Goal: Task Accomplishment & Management: Use online tool/utility

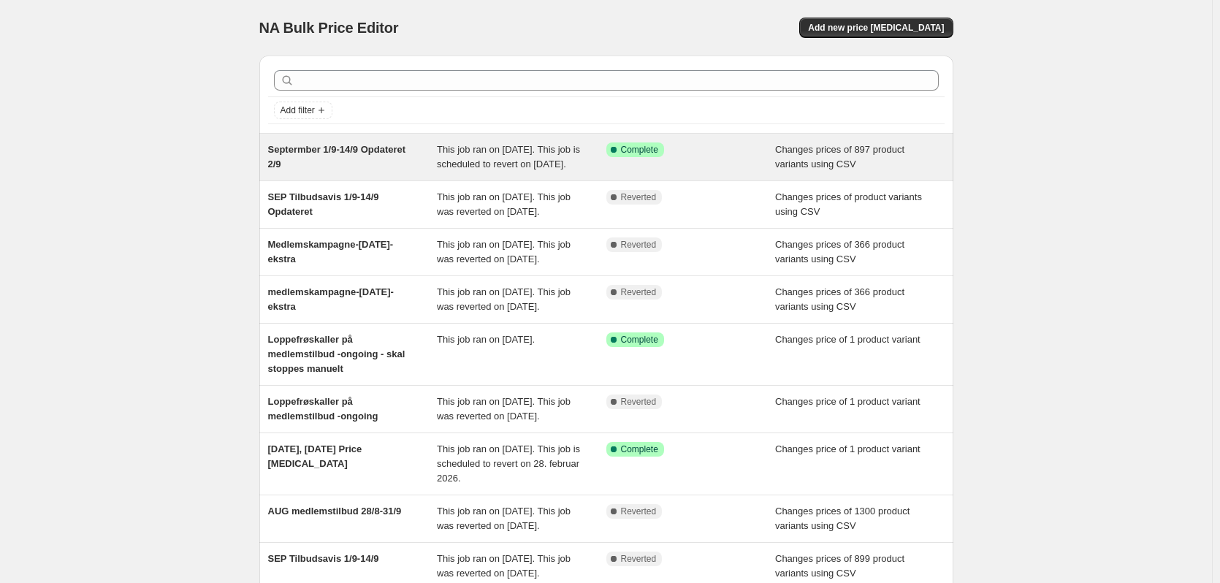
click at [390, 147] on span "Septermber 1/9-14/9 Opdateret 2/9" at bounding box center [337, 157] width 138 height 26
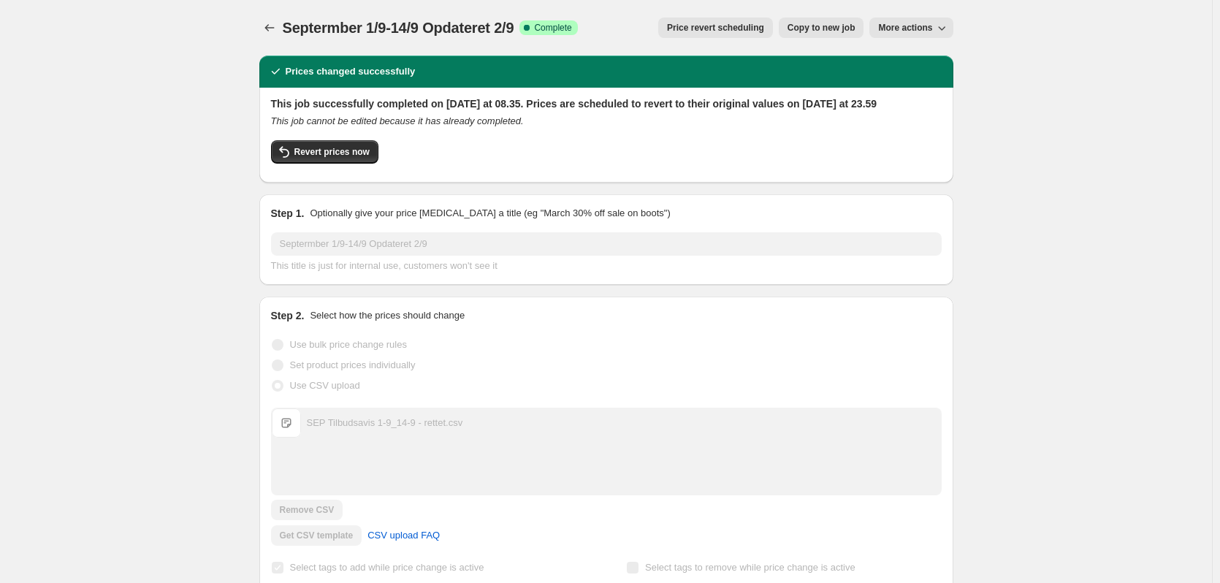
click at [928, 21] on button "More actions" at bounding box center [910, 28] width 83 height 20
click at [267, 23] on icon "Price change jobs" at bounding box center [269, 27] width 15 height 15
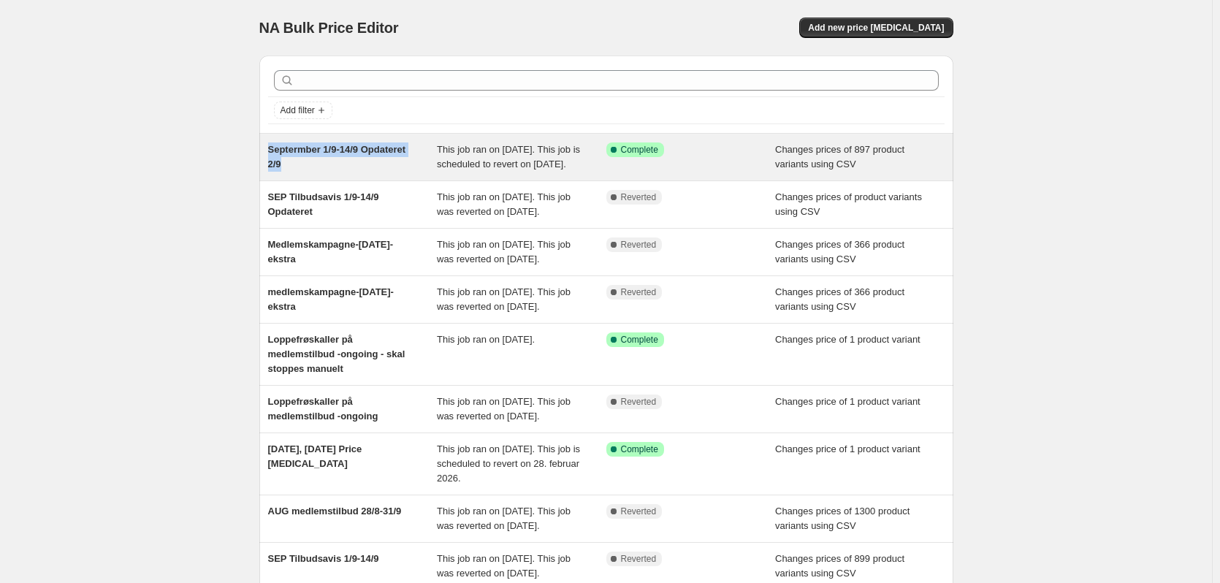
drag, startPoint x: 294, startPoint y: 164, endPoint x: 269, endPoint y: 150, distance: 28.4
click at [269, 150] on div "Septermber 1/9-14/9 Opdateret 2/9 This job ran on [DATE]. This job is scheduled…" at bounding box center [606, 157] width 694 height 47
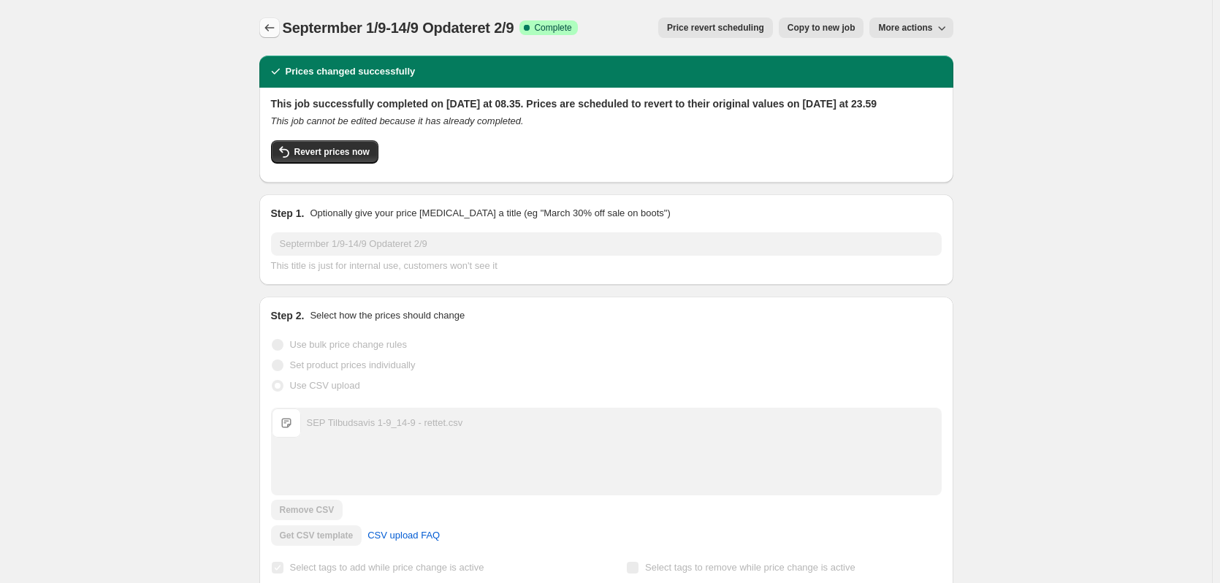
click at [270, 26] on icon "Price change jobs" at bounding box center [268, 27] width 9 height 7
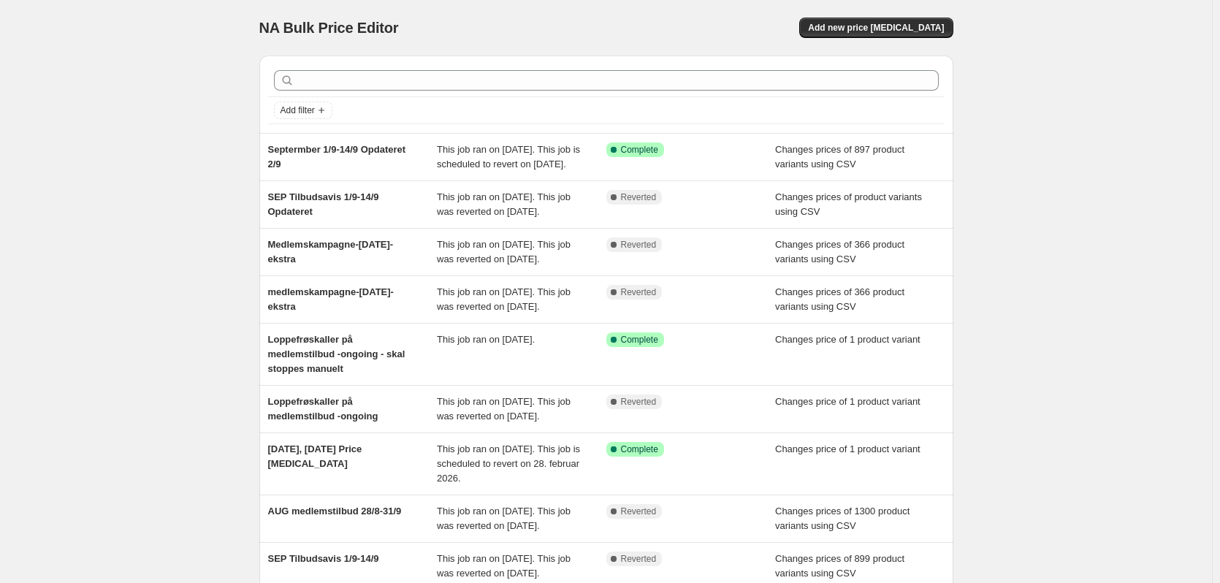
click at [932, 41] on div "NA Bulk Price Editor. This page is ready NA Bulk Price Editor Add new price [ME…" at bounding box center [606, 28] width 694 height 56
click at [931, 22] on button "Add new price [MEDICAL_DATA]" at bounding box center [875, 28] width 153 height 20
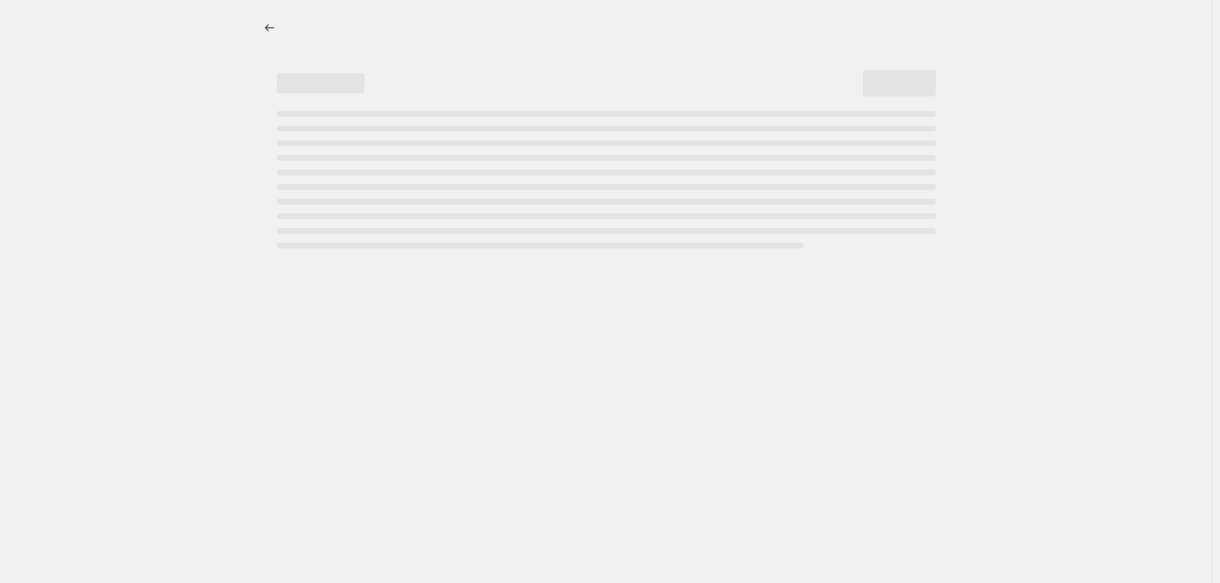
select select "percentage"
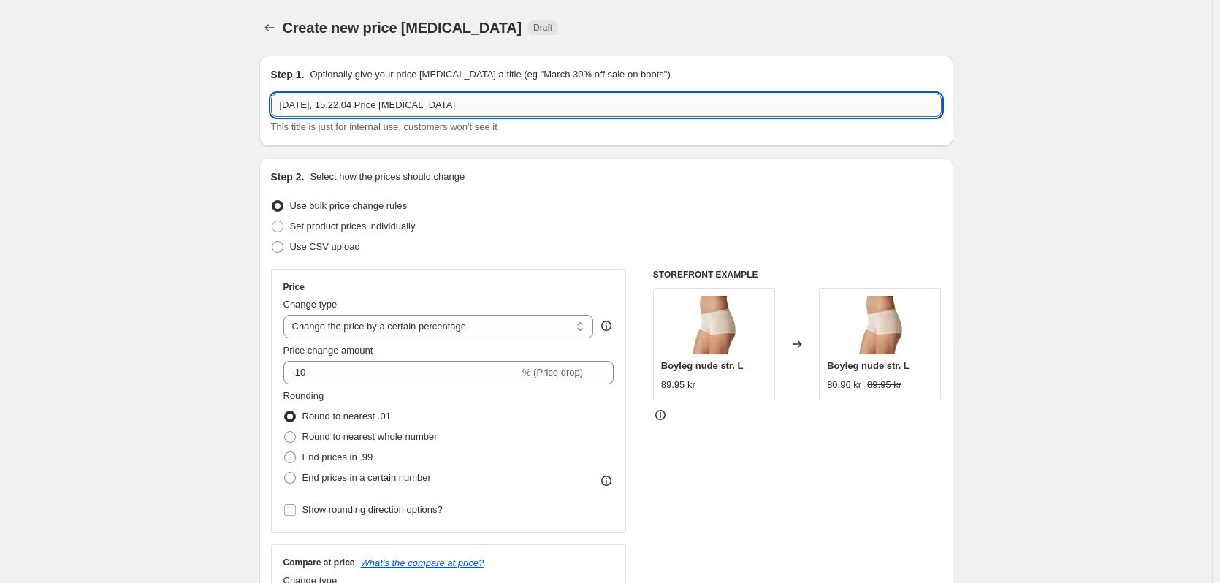
click at [367, 107] on input "[DATE], 15.22.04 Price [MEDICAL_DATA]" at bounding box center [606, 104] width 670 height 23
paste input "Variant SKU,Variant Price,Variant Compare At Price 16626, 234.95 , 279.95 54974…"
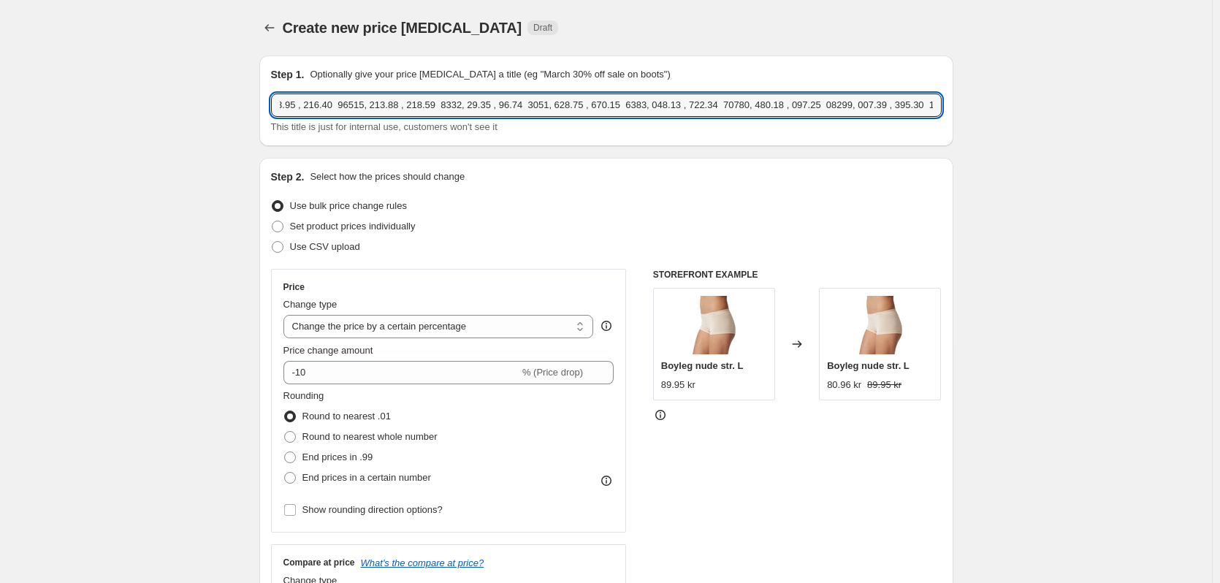
click at [498, 93] on div "Step 1. Optionally give your price [MEDICAL_DATA] a title (eg "March 30% off sa…" at bounding box center [606, 100] width 670 height 67
type input "[DATE], 15.22.04 Price [MEDICAL_DATA]"
click at [280, 23] on button "Price change jobs" at bounding box center [269, 28] width 20 height 20
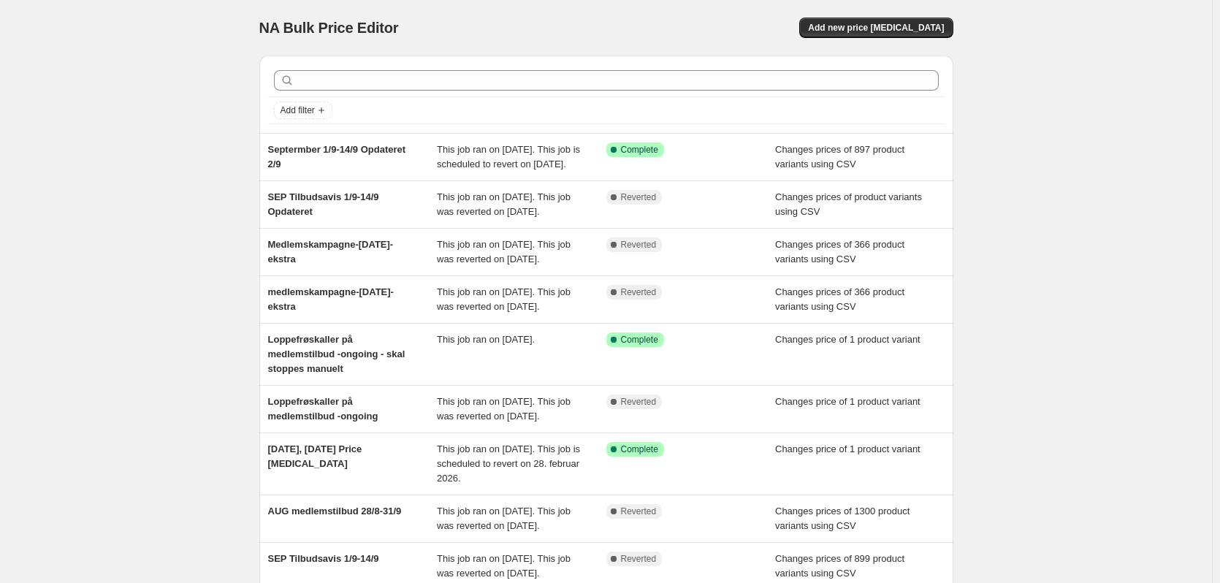
click at [232, 159] on div "NA Bulk Price Editor. This page is ready NA Bulk Price Editor Add new price [ME…" at bounding box center [606, 391] width 1212 height 782
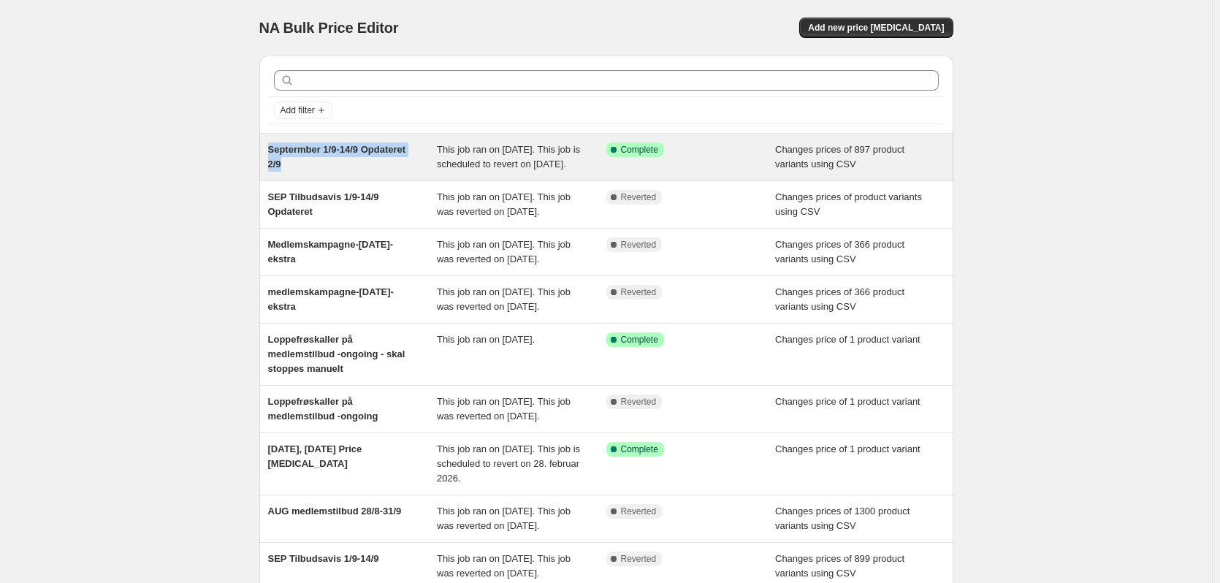
drag, startPoint x: 261, startPoint y: 151, endPoint x: 296, endPoint y: 166, distance: 38.0
click at [296, 166] on div "Add filter Septermber 1/9-14/9 Opdateret 2/9 This job ran on [DATE]. This job i…" at bounding box center [601, 368] width 706 height 649
copy span "Septermber 1/9-14/9 Opdateret 2/9"
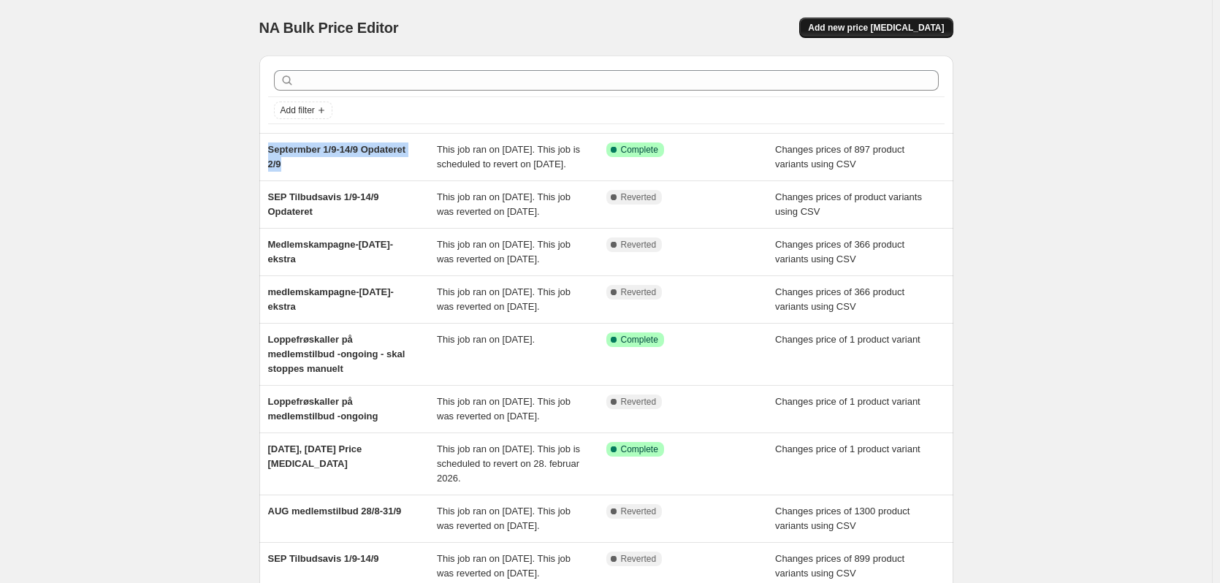
click at [885, 26] on span "Add new price [MEDICAL_DATA]" at bounding box center [876, 28] width 136 height 12
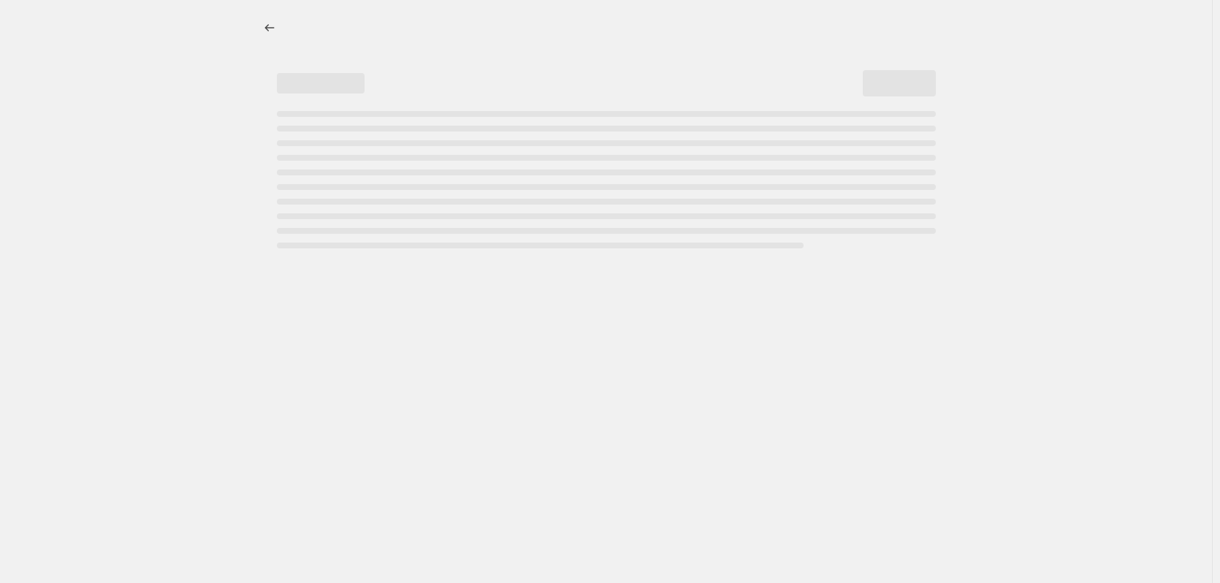
select select "percentage"
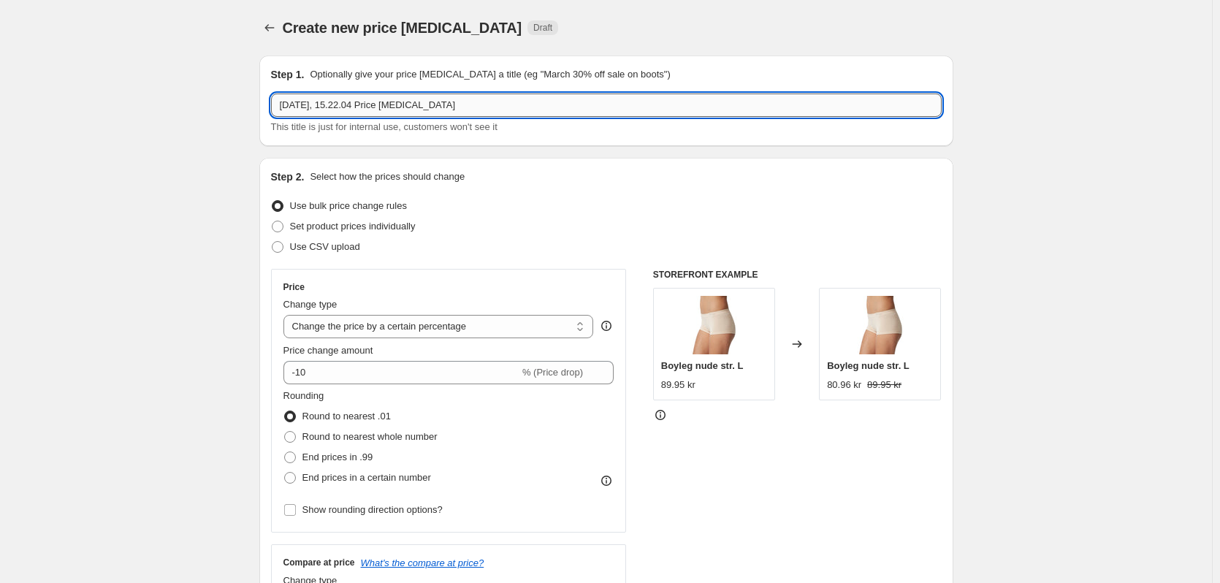
click at [335, 108] on input "[DATE], 15.22.04 Price [MEDICAL_DATA]" at bounding box center [606, 104] width 670 height 23
paste input "Septermber 1/9-14/9 Opdateret 2/9"
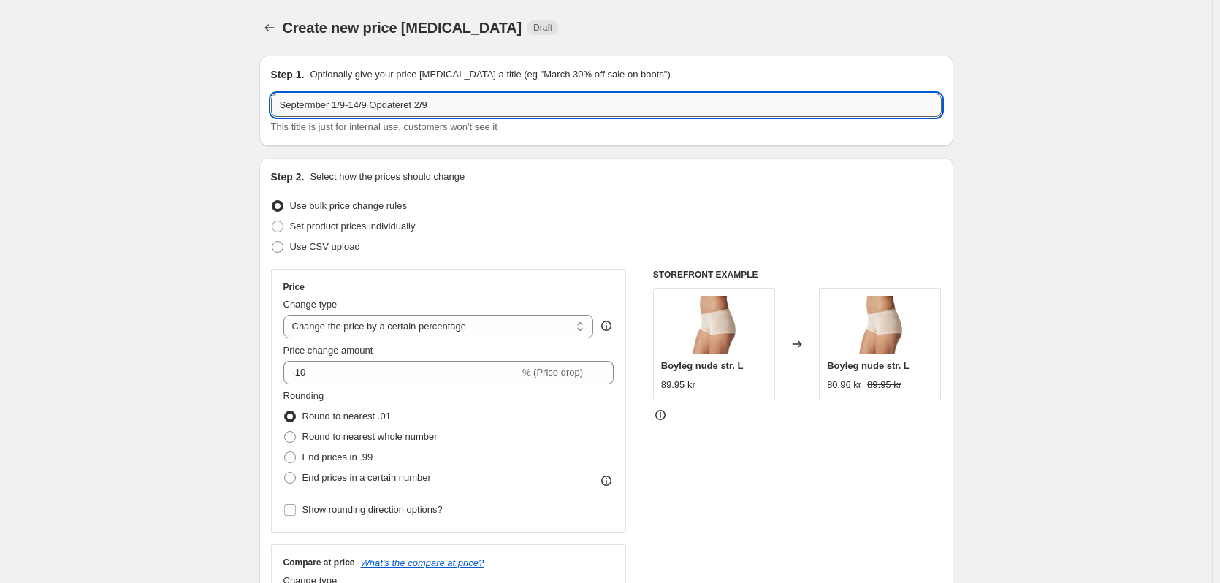
drag, startPoint x: 307, startPoint y: 104, endPoint x: 343, endPoint y: 105, distance: 35.8
click at [310, 104] on input "Septermber 1/9-14/9 Opdateret 2/9" at bounding box center [606, 104] width 670 height 23
click at [424, 106] on input "September 1/9-14/9 Opdateret 2/9" at bounding box center [606, 104] width 670 height 23
type input "September 1/9-14/9 Opdateret 3/9"
click at [332, 253] on span "Use CSV upload" at bounding box center [325, 247] width 70 height 15
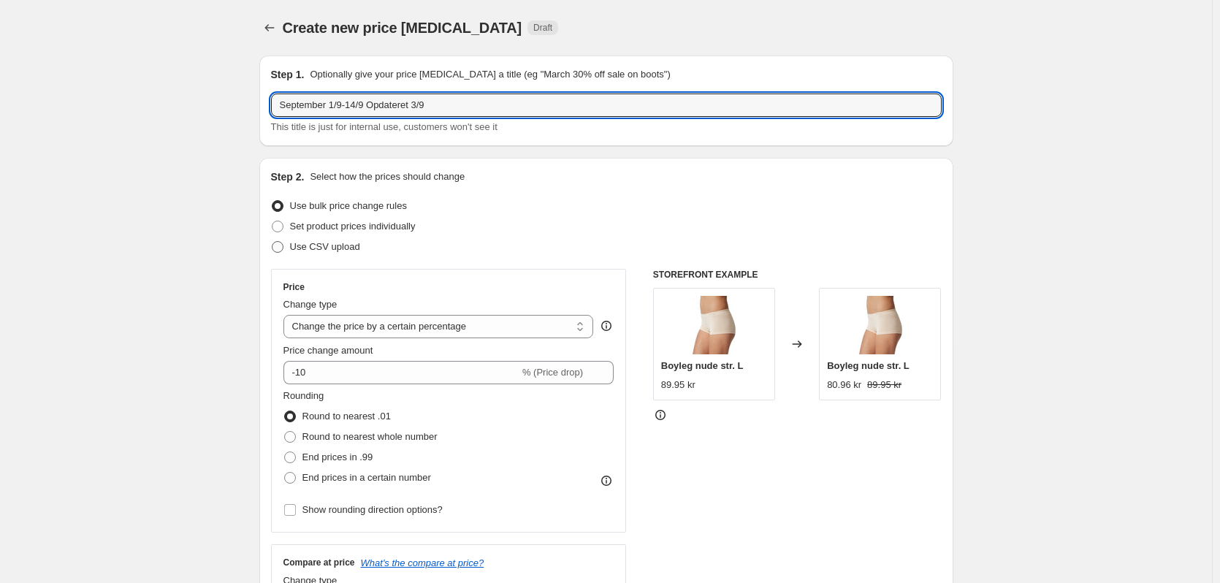
click at [272, 242] on input "Use CSV upload" at bounding box center [272, 241] width 1 height 1
radio input "true"
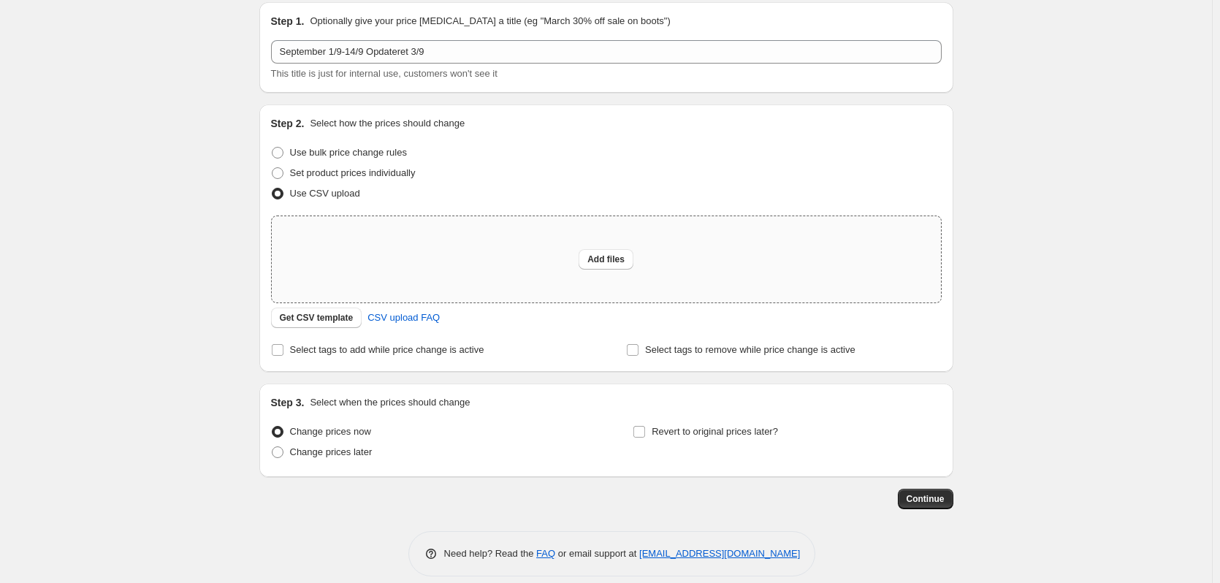
scroll to position [69, 0]
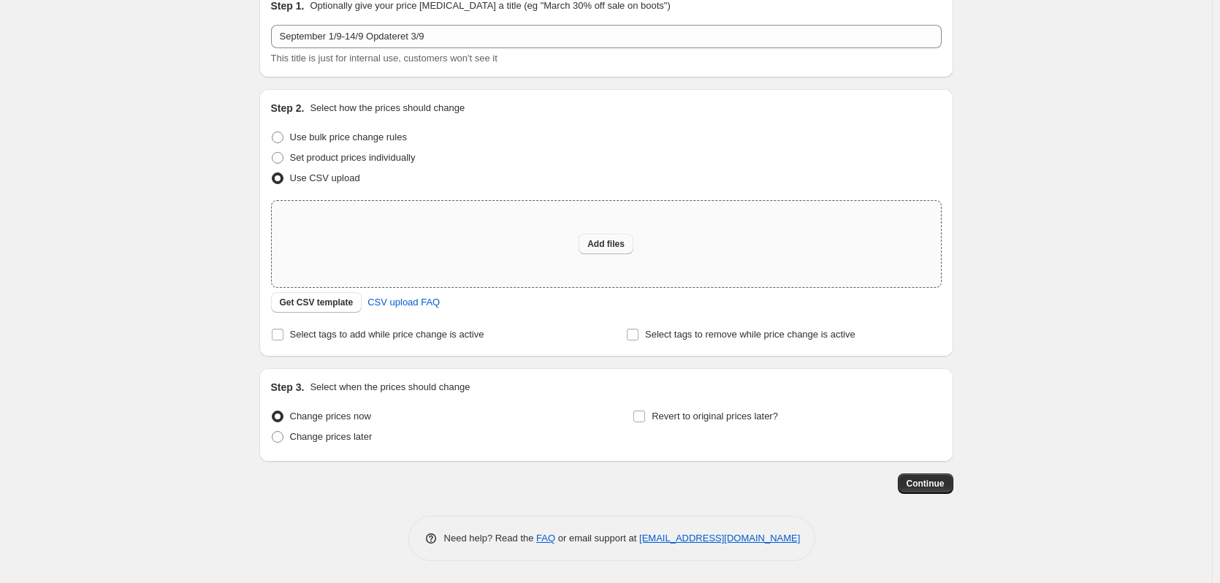
click at [611, 247] on span "Add files" at bounding box center [605, 244] width 37 height 12
type input "C:\fakepath\SEP Tilbudsavis 1-9_14-9 - rettet 03-09.csv"
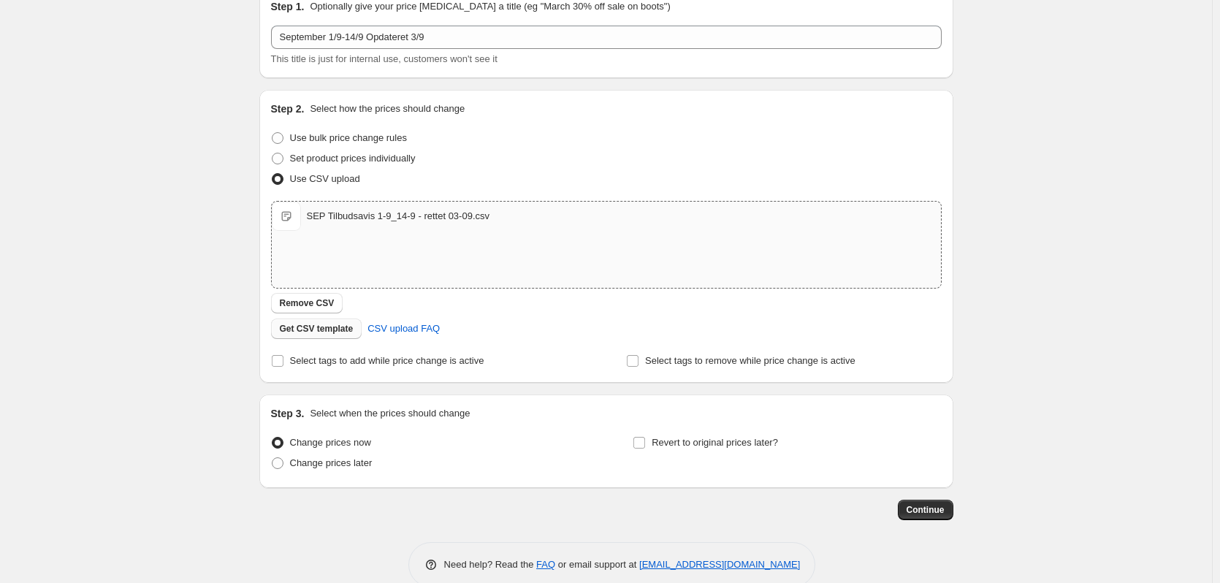
scroll to position [21, 0]
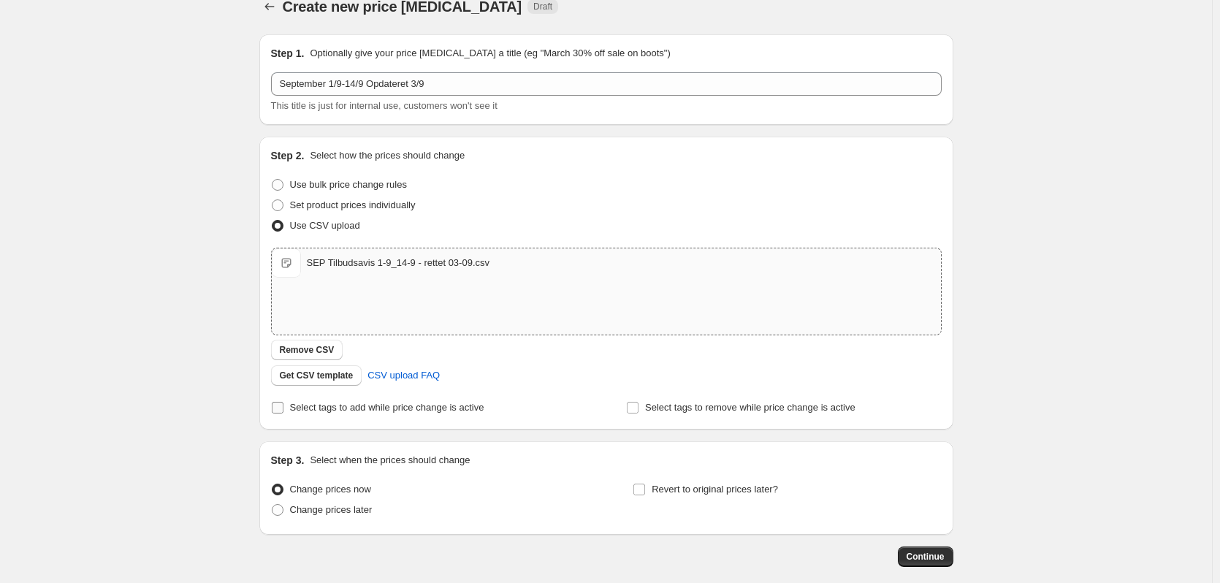
click at [335, 405] on span "Select tags to add while price change is active" at bounding box center [387, 407] width 194 height 11
click at [283, 405] on input "Select tags to add while price change is active" at bounding box center [278, 408] width 12 height 12
checkbox input "true"
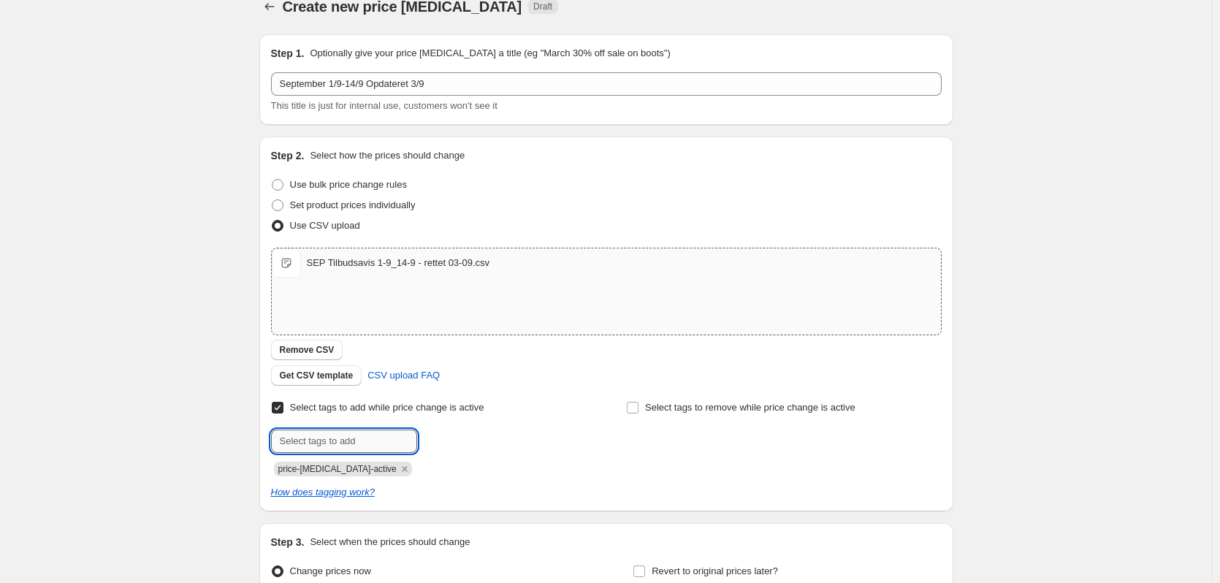
click at [340, 444] on input "text" at bounding box center [344, 440] width 146 height 23
type input "tilbud"
click at [467, 429] on button "Add tilbud" at bounding box center [451, 439] width 61 height 20
click at [402, 444] on input "text" at bounding box center [344, 440] width 146 height 23
type input "tilbudsavis"
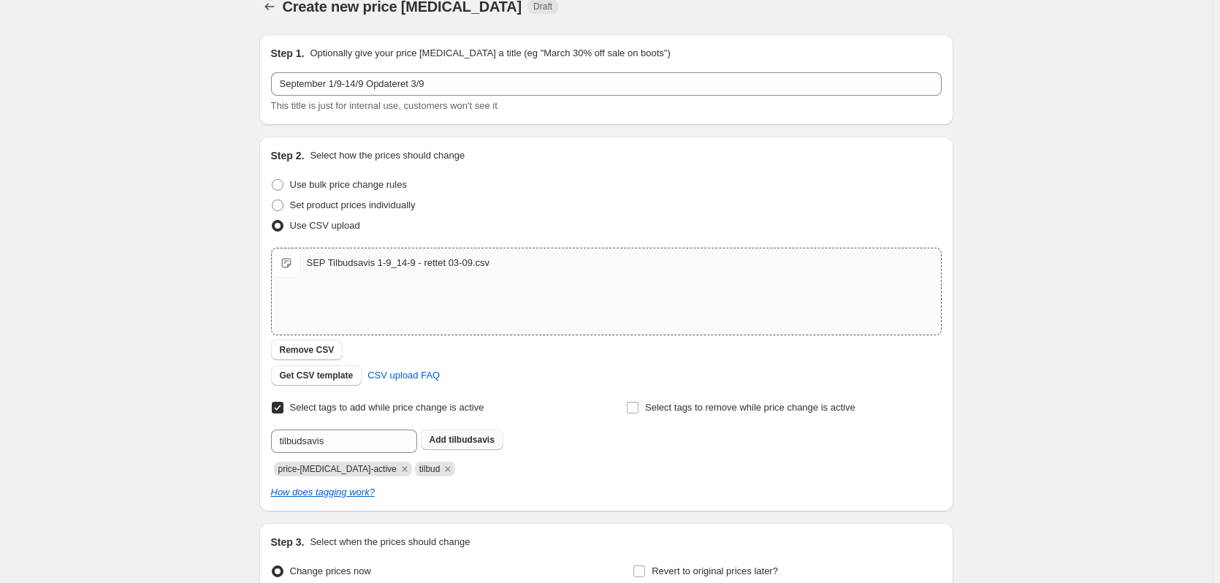
click at [490, 439] on span "tilbudsavis" at bounding box center [471, 440] width 46 height 10
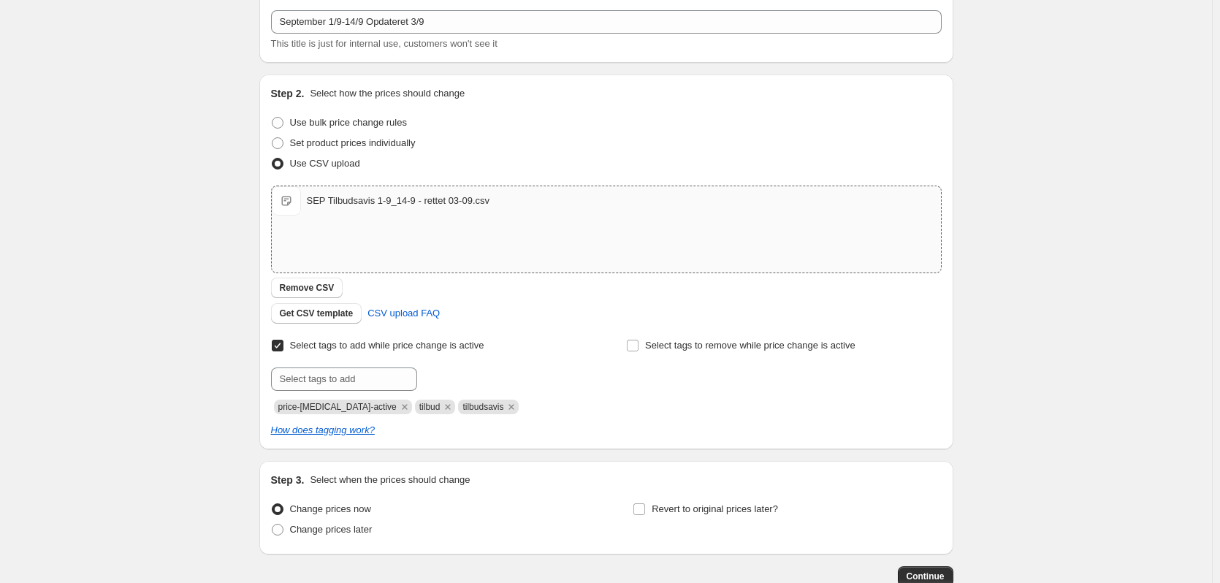
scroll to position [167, 0]
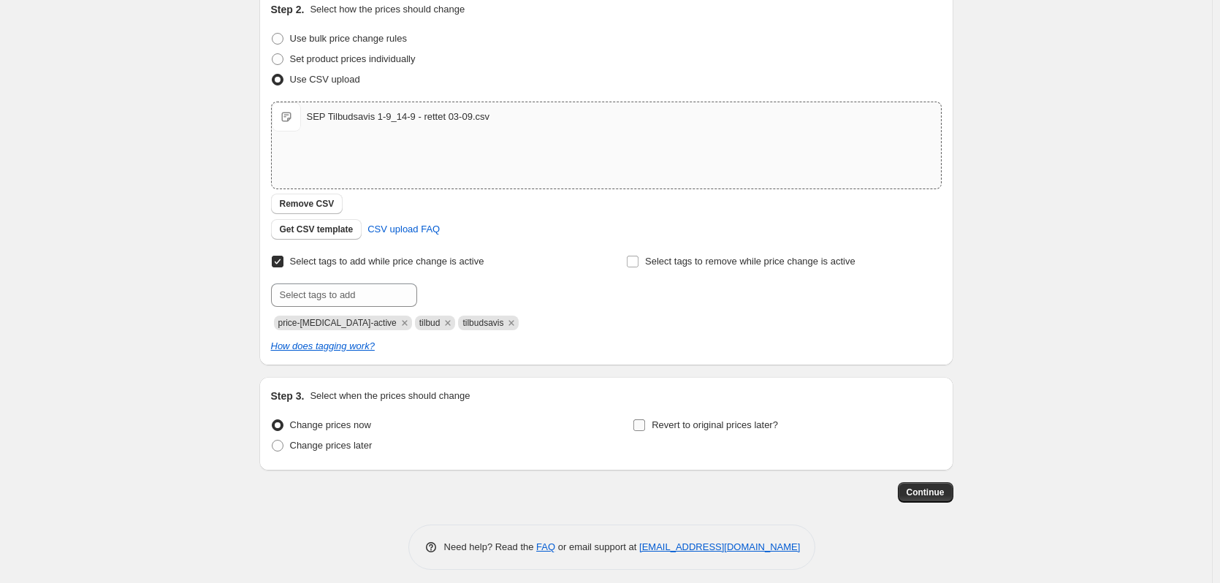
click at [665, 429] on span "Revert to original prices later?" at bounding box center [715, 424] width 126 height 11
click at [645, 429] on input "Revert to original prices later?" at bounding box center [639, 425] width 12 height 12
checkbox input "true"
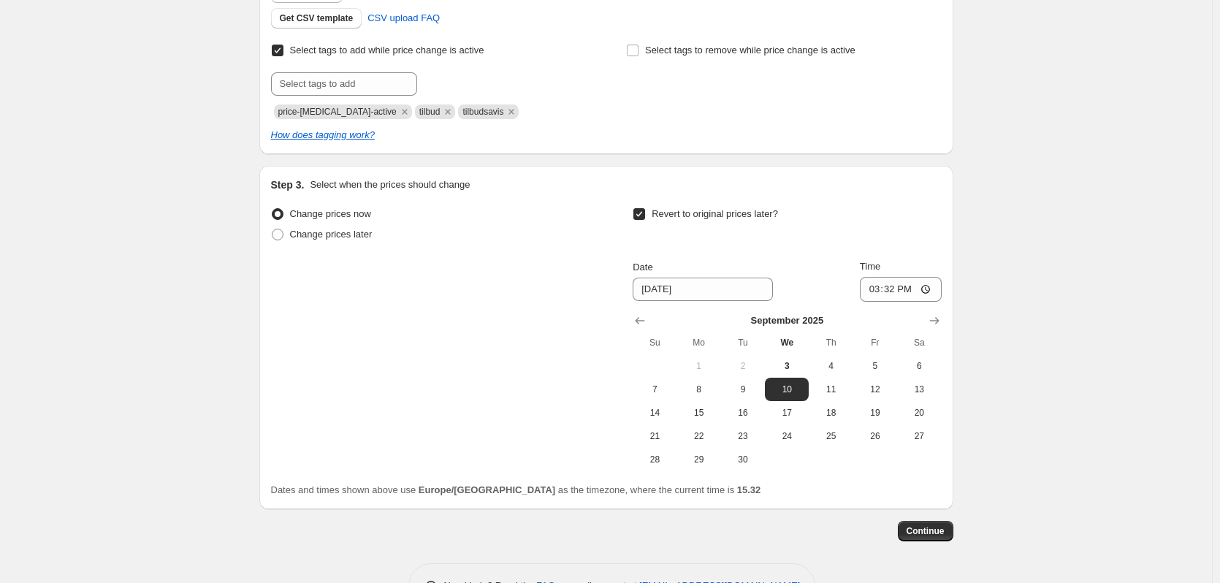
scroll to position [386, 0]
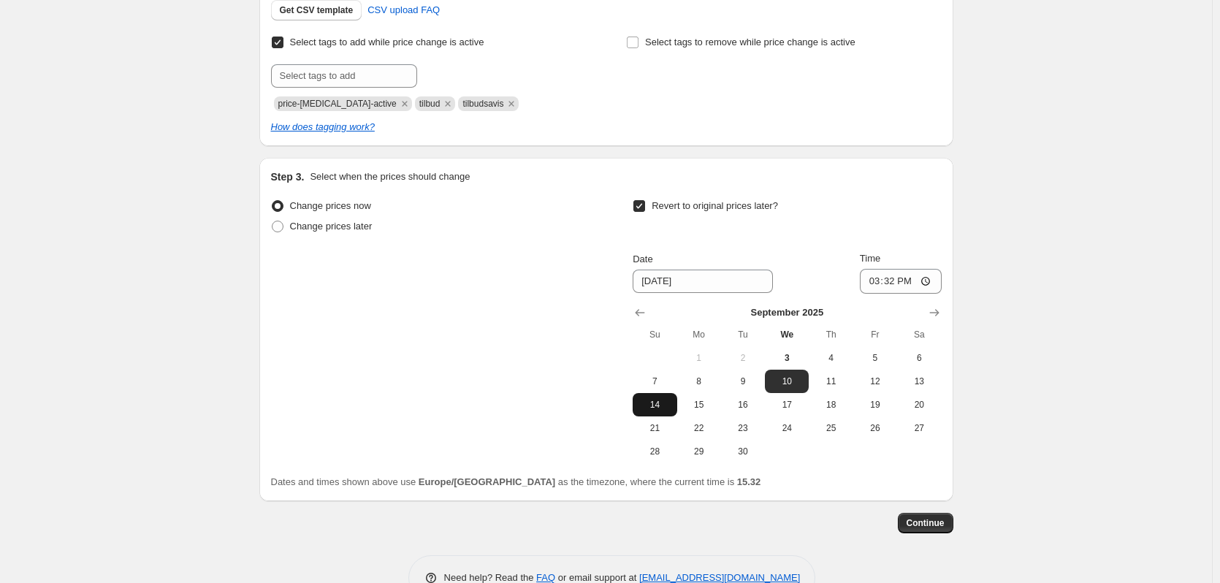
click at [659, 409] on span "14" at bounding box center [654, 405] width 32 height 12
type input "[DATE]"
click at [898, 281] on input "15:32" at bounding box center [901, 281] width 82 height 25
type input "23:59"
click at [934, 521] on span "Continue" at bounding box center [925, 523] width 38 height 12
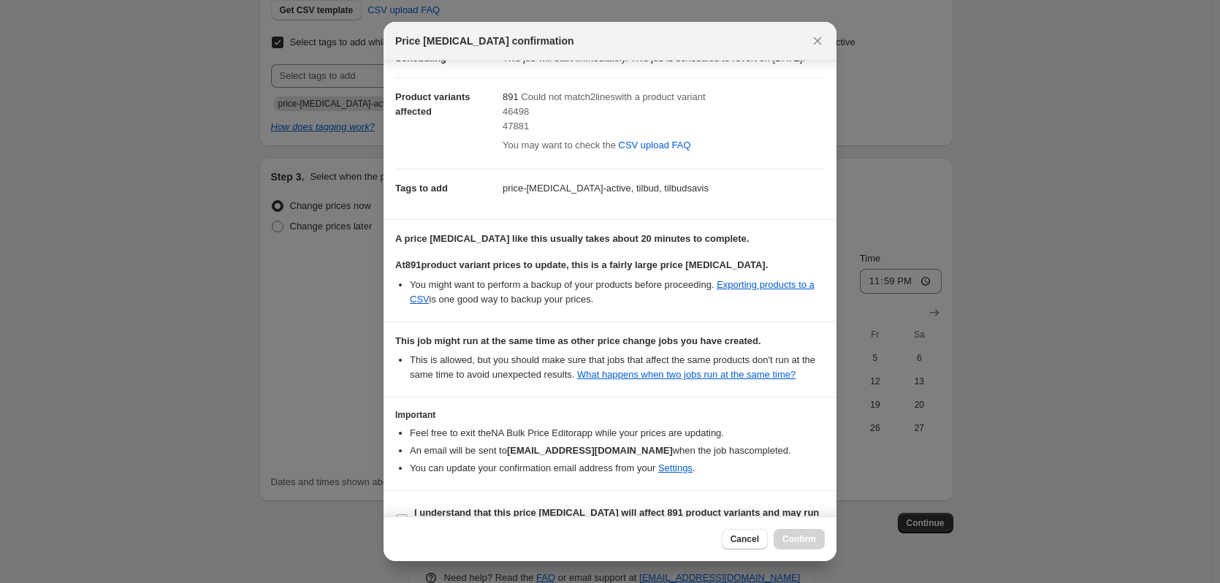
scroll to position [95, 0]
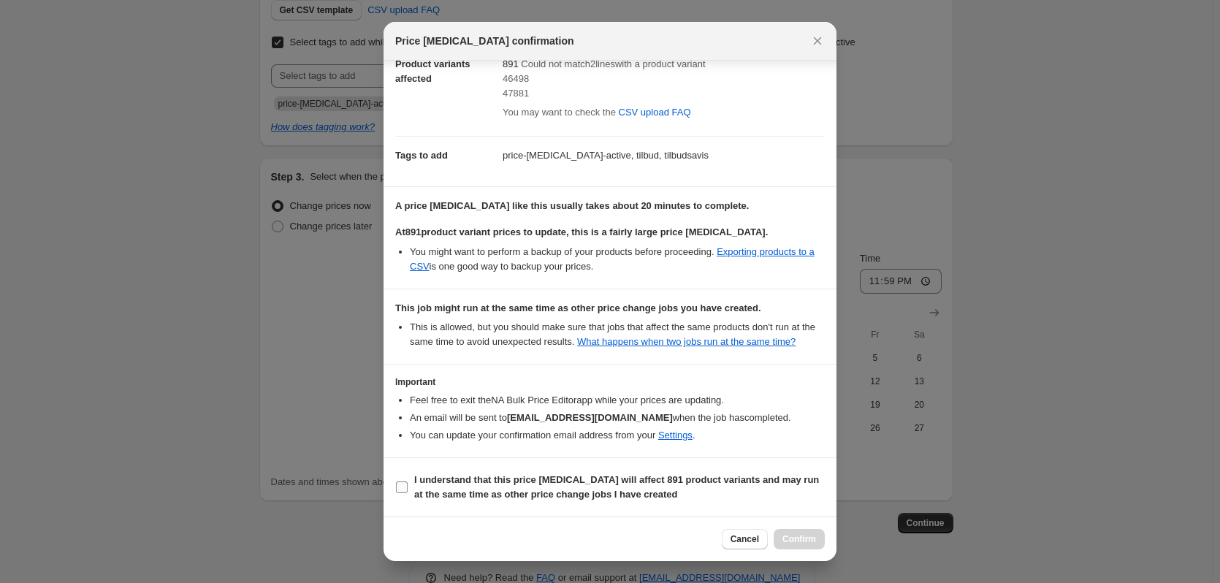
click at [407, 489] on input "I understand that this price [MEDICAL_DATA] will affect 891 product variants an…" at bounding box center [402, 487] width 12 height 12
checkbox input "true"
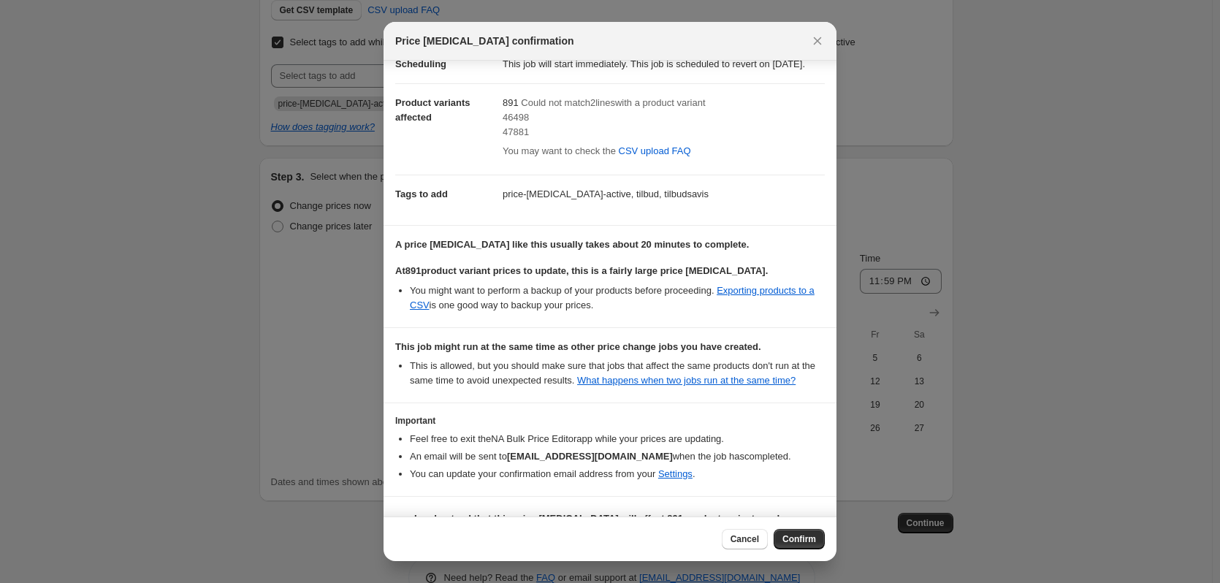
scroll to position [0, 0]
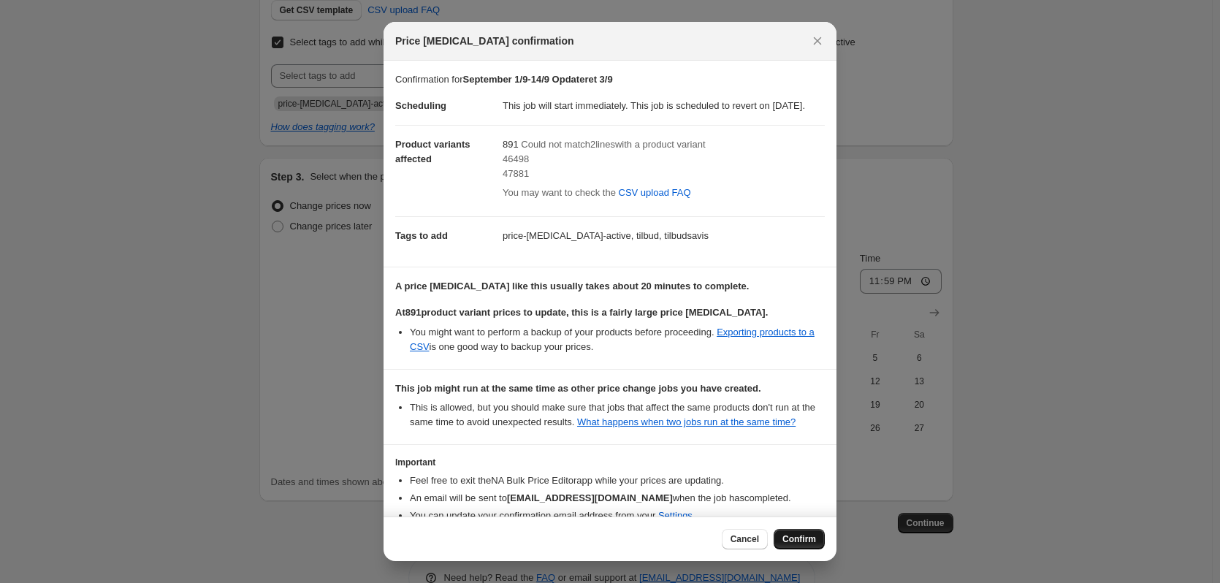
click at [792, 540] on span "Confirm" at bounding box center [799, 539] width 34 height 12
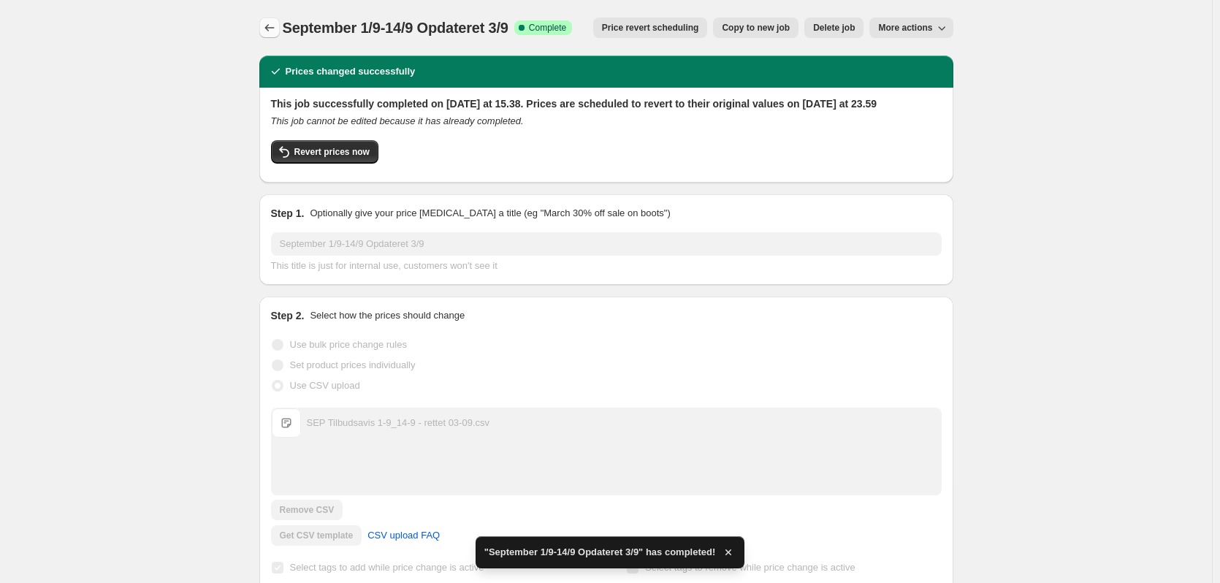
click at [270, 25] on icon "Price change jobs" at bounding box center [269, 27] width 15 height 15
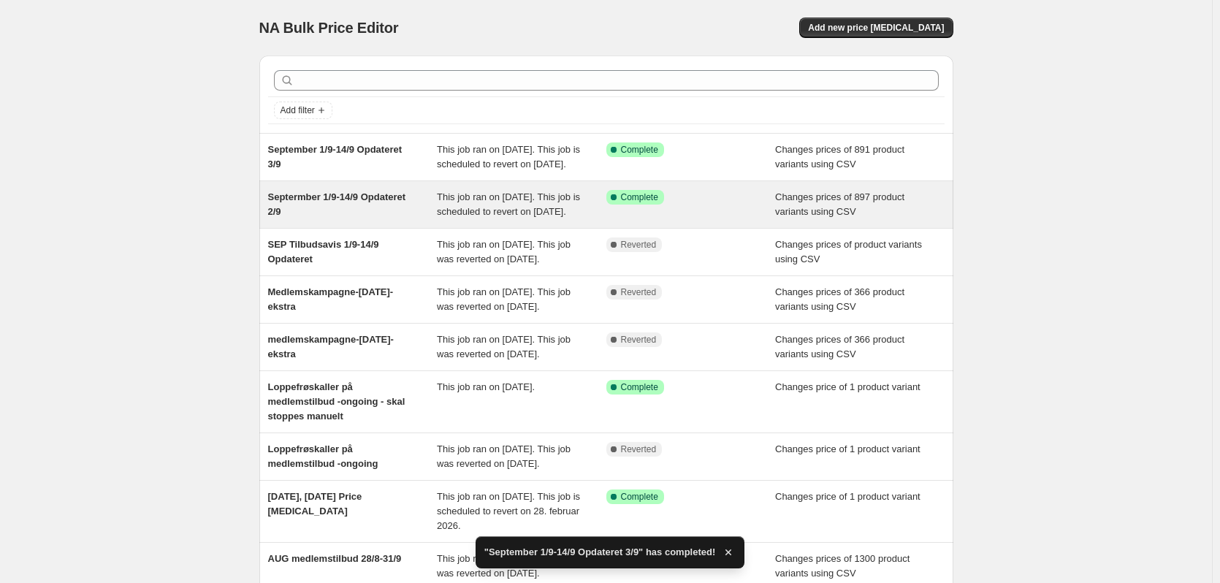
click at [374, 215] on span "Septermber 1/9-14/9 Opdateret 2/9" at bounding box center [337, 204] width 138 height 26
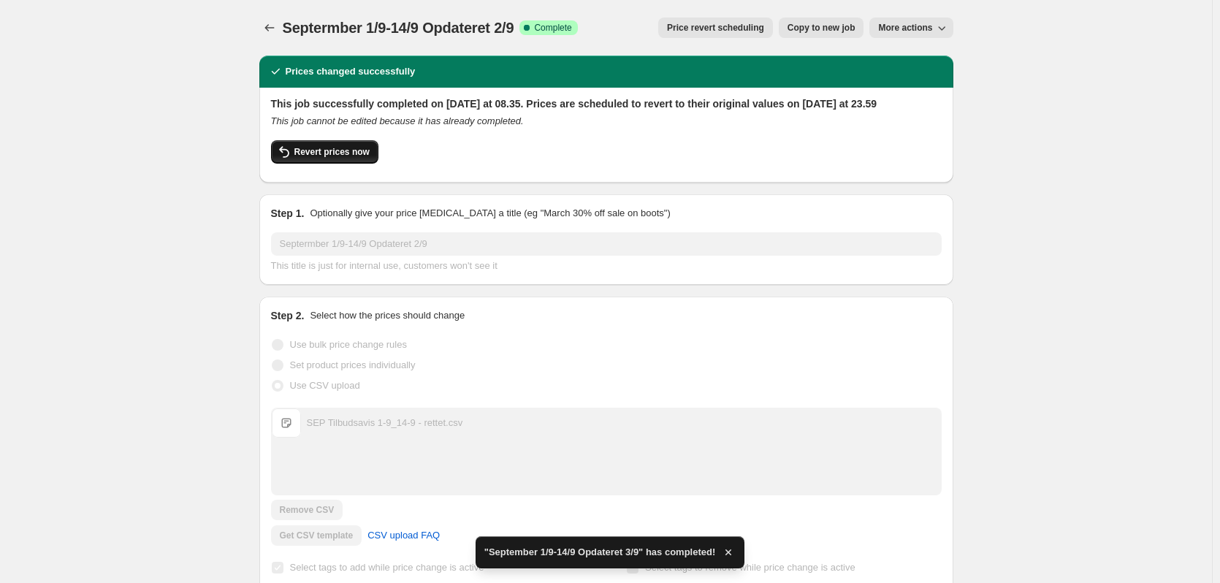
click at [359, 158] on span "Revert prices now" at bounding box center [331, 152] width 75 height 12
checkbox input "false"
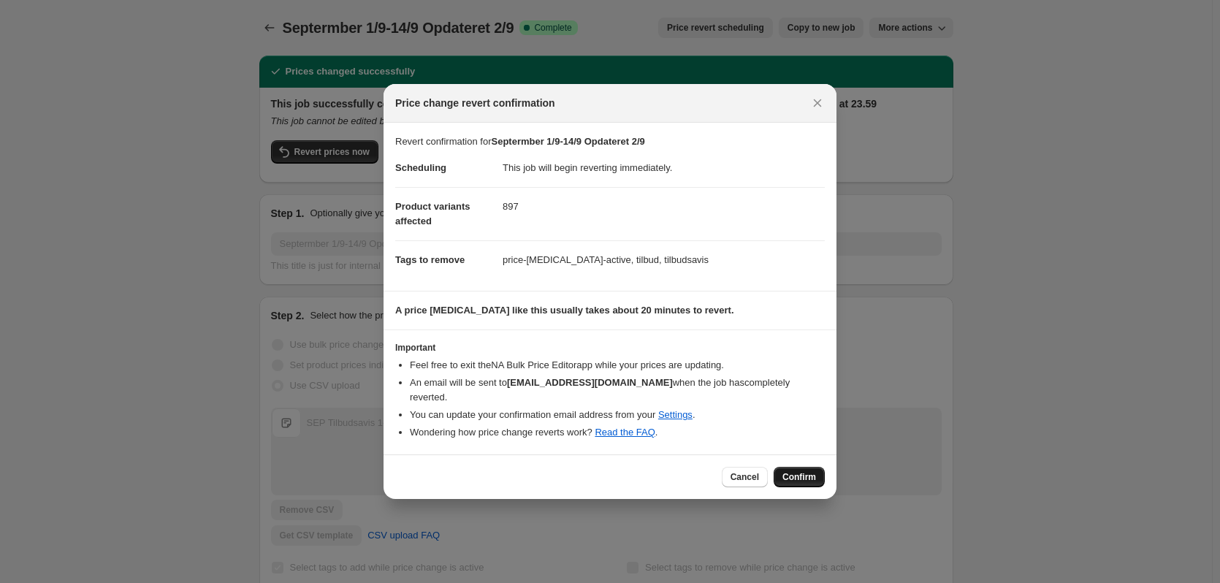
click at [792, 471] on span "Confirm" at bounding box center [799, 477] width 34 height 12
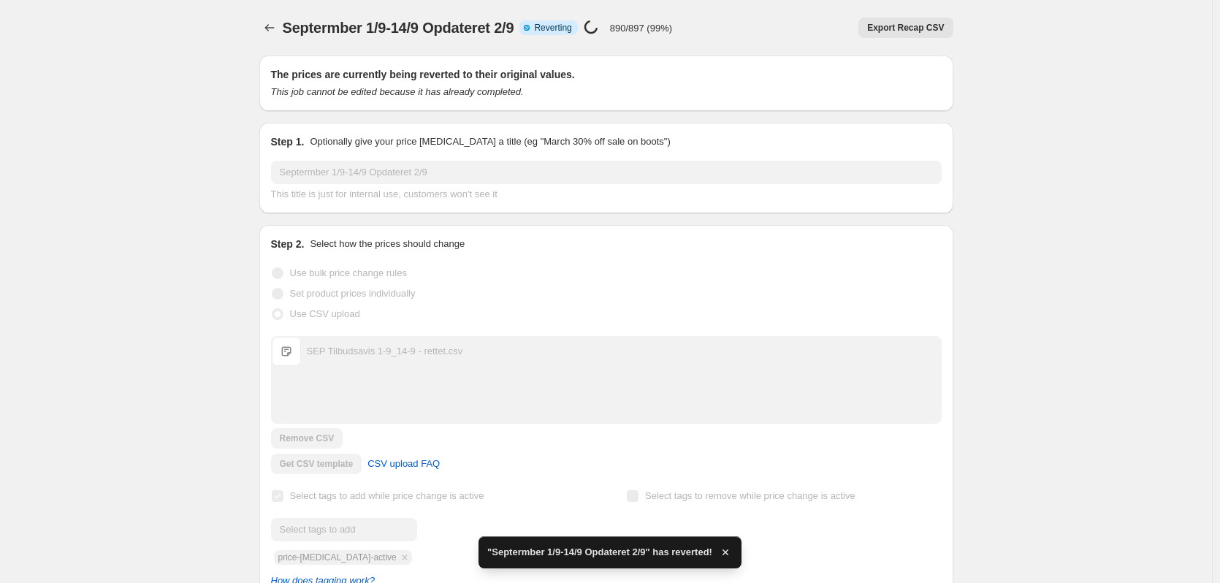
checkbox input "true"
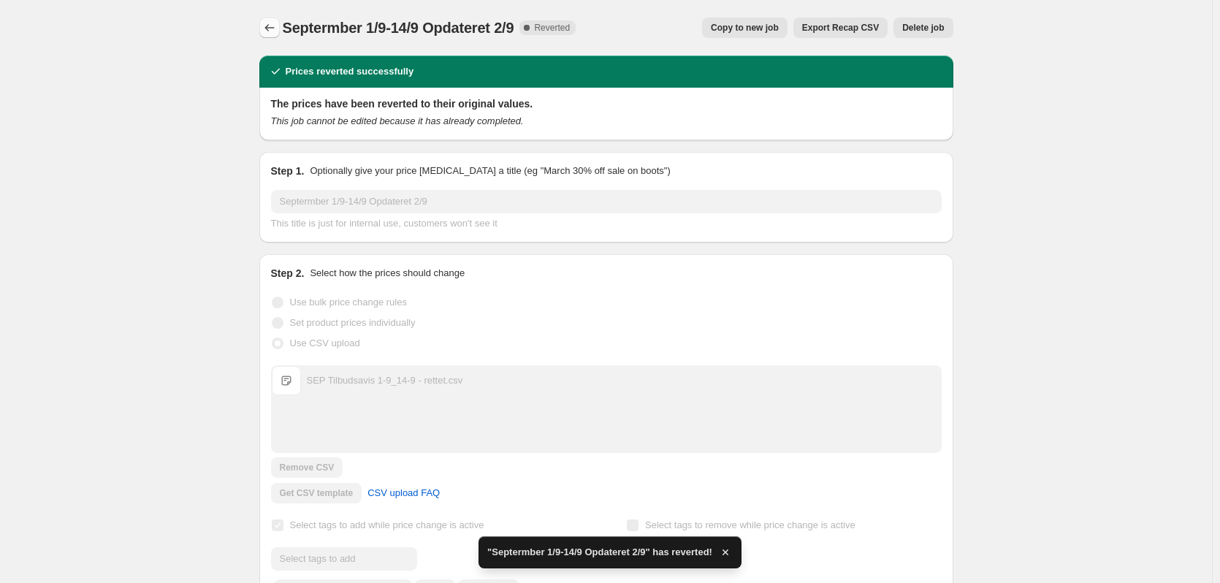
click at [277, 26] on icon "Price change jobs" at bounding box center [269, 27] width 15 height 15
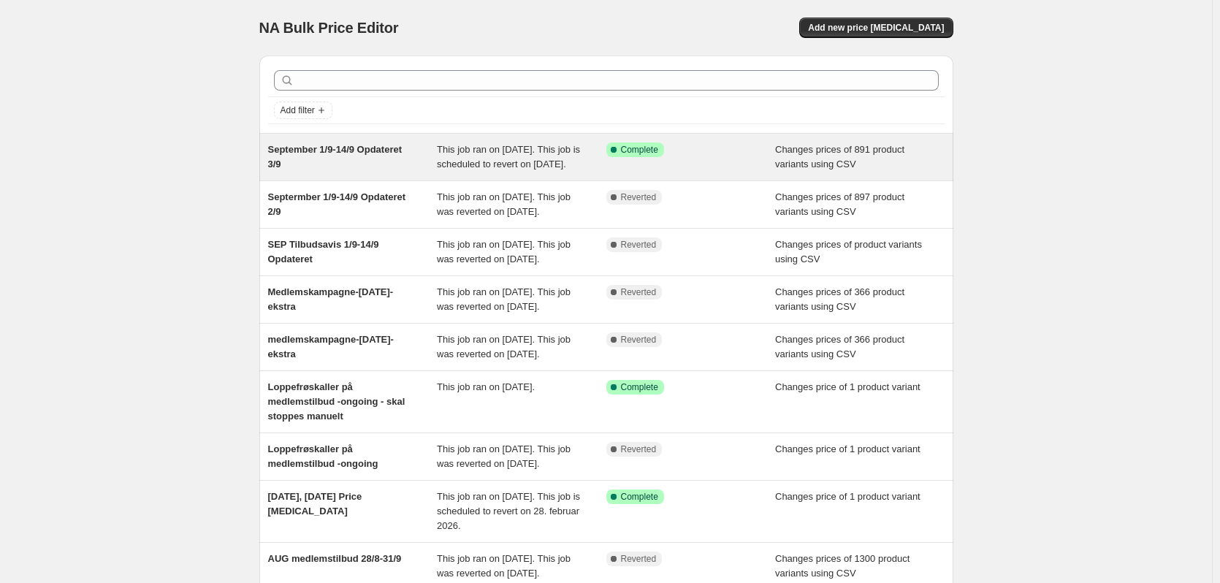
click at [484, 169] on span "This job ran on [DATE]. This job is scheduled to revert on [DATE]." at bounding box center [508, 157] width 143 height 26
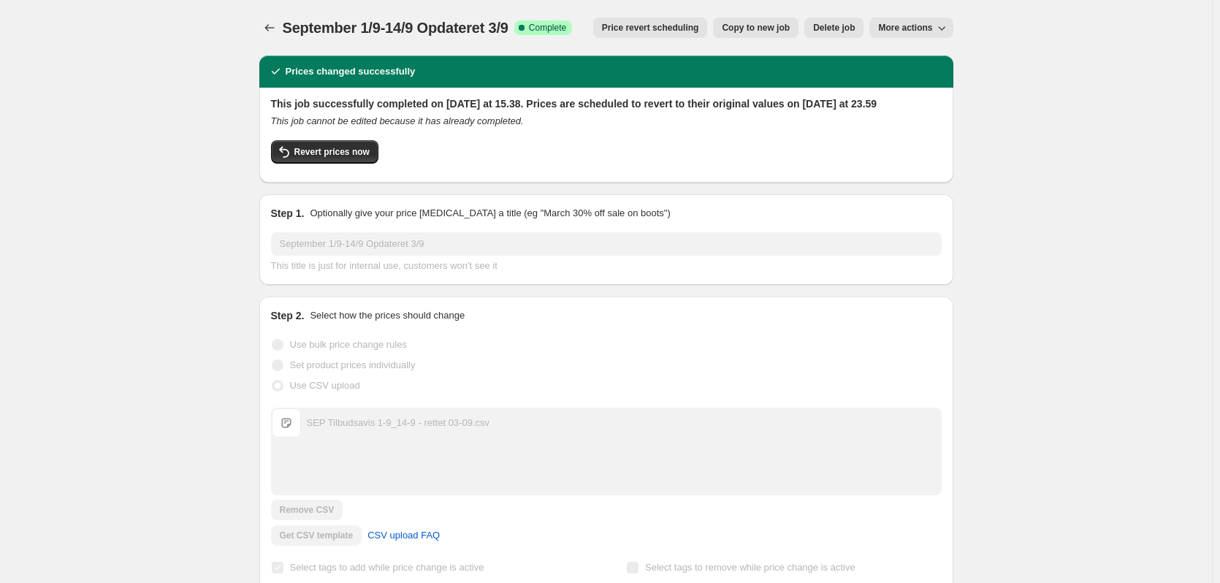
click at [760, 25] on span "Copy to new job" at bounding box center [756, 28] width 68 height 12
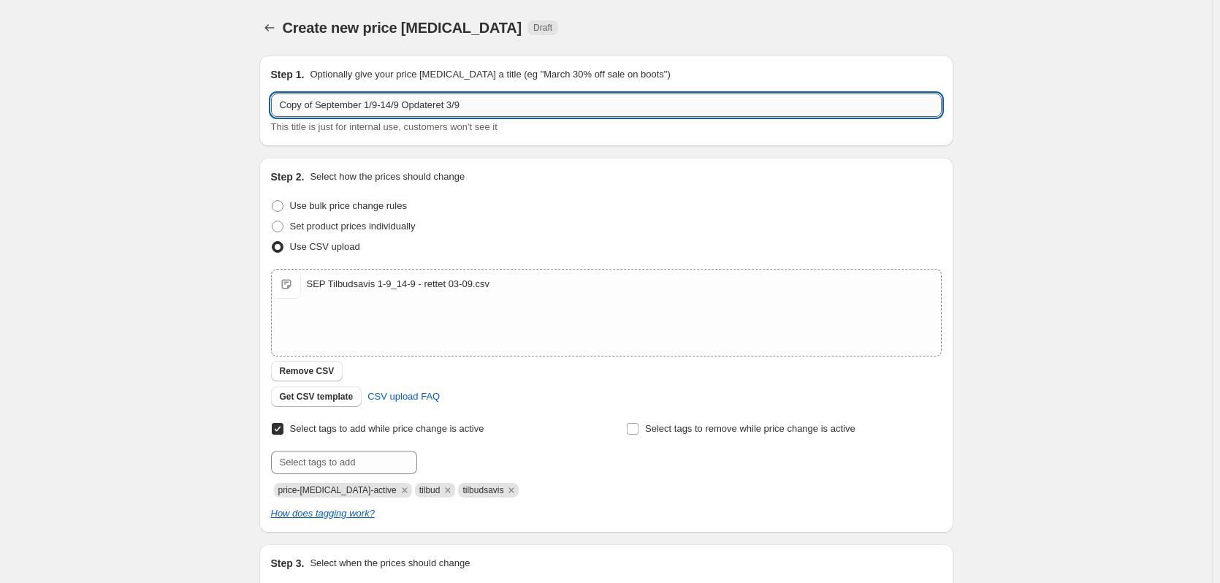
click at [448, 105] on input "Copy of September 1/9-14/9 Opdateret 3/9" at bounding box center [606, 104] width 670 height 23
click at [321, 109] on input "Copy of September 1/9-14/9 Opdateret 3/9" at bounding box center [606, 104] width 670 height 23
drag, startPoint x: 321, startPoint y: 108, endPoint x: 140, endPoint y: 103, distance: 181.2
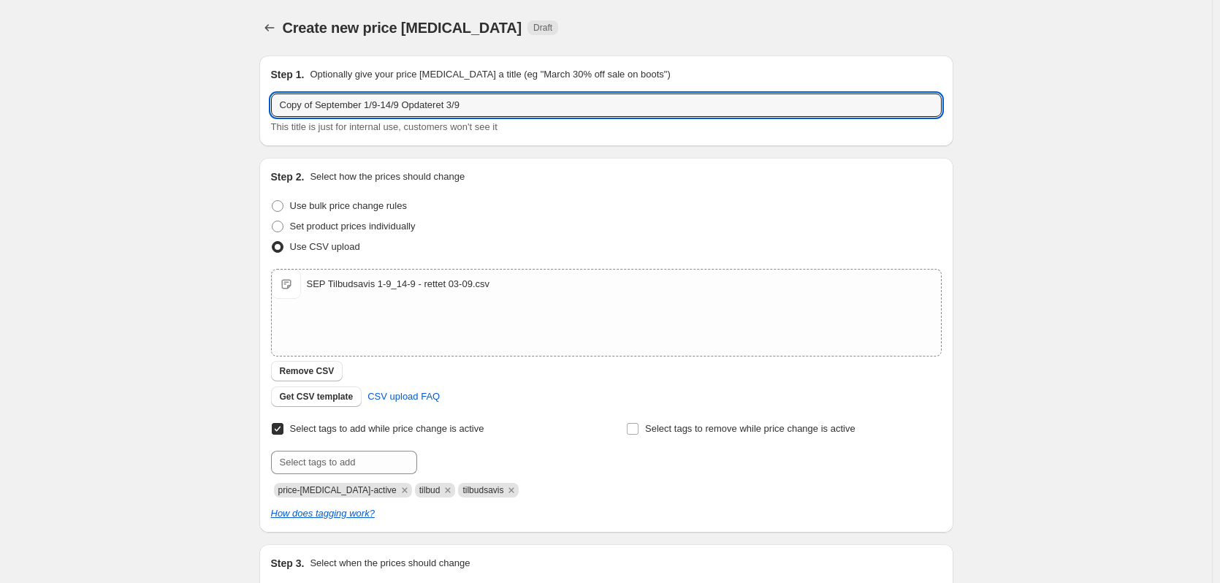
click at [140, 103] on div "Create new price [MEDICAL_DATA]. This page is ready Create new price [MEDICAL_D…" at bounding box center [606, 379] width 1212 height 759
click at [471, 113] on input "September 1/9-14/9 Opdateret 3/9" at bounding box center [606, 104] width 670 height 23
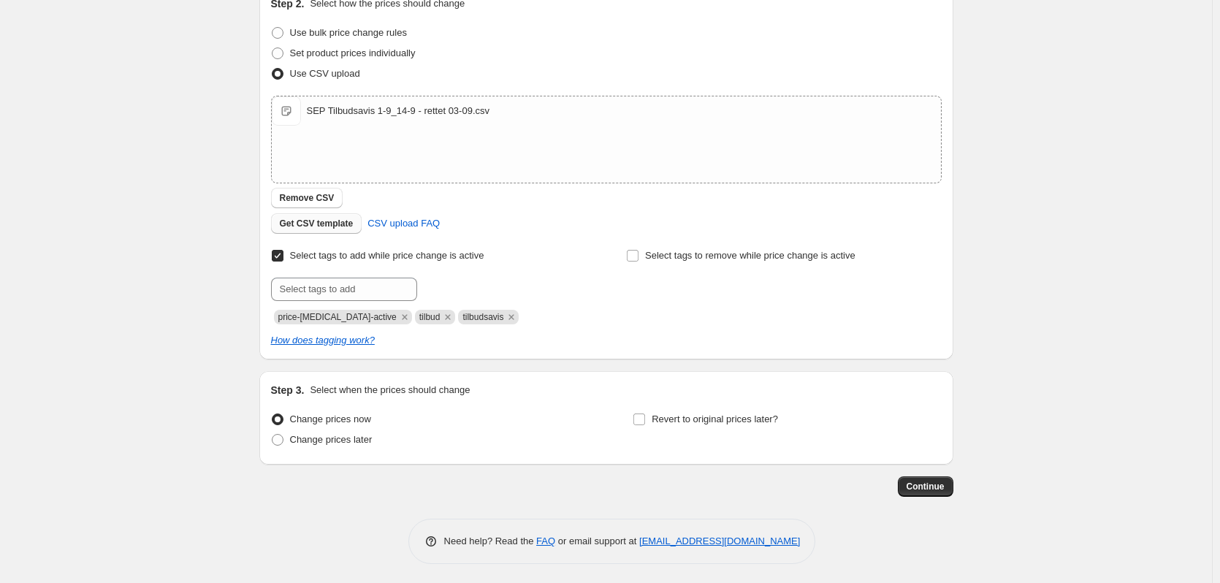
scroll to position [176, 0]
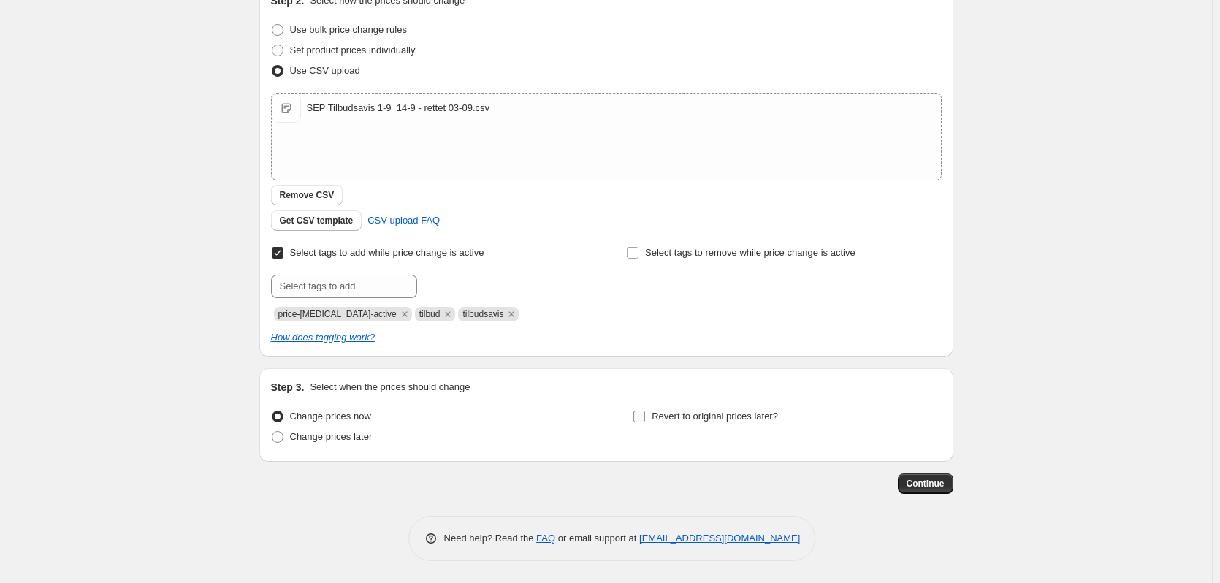
type input "September 1/9-14/9 Opdateret 3/9 v 2"
click at [636, 418] on span at bounding box center [639, 416] width 13 height 13
click at [636, 418] on input "Revert to original prices later?" at bounding box center [639, 416] width 12 height 12
checkbox input "true"
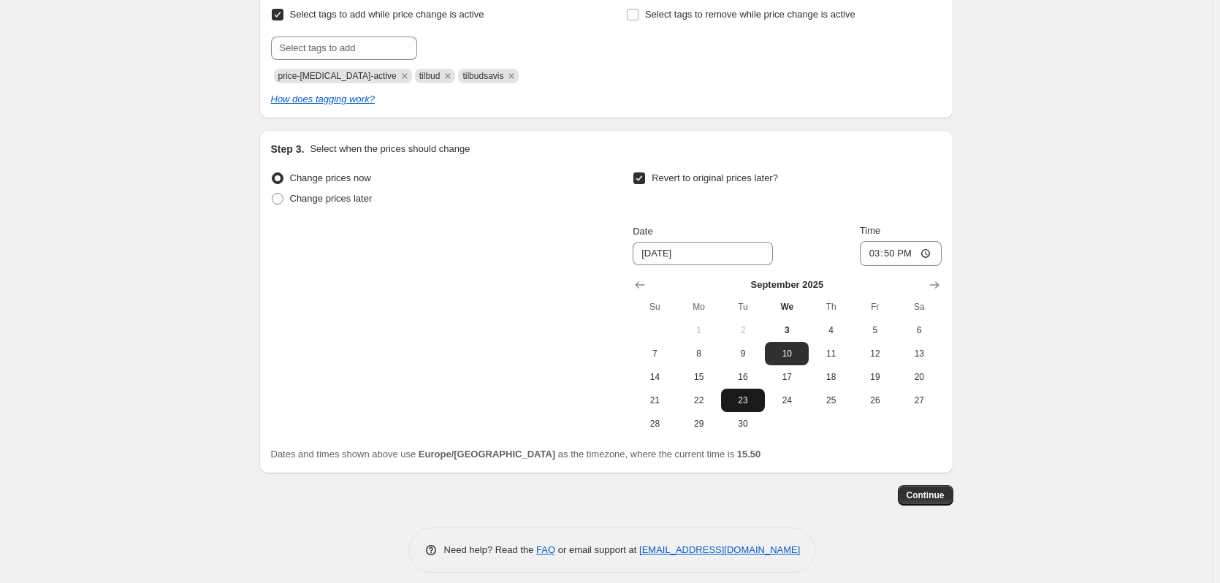
scroll to position [426, 0]
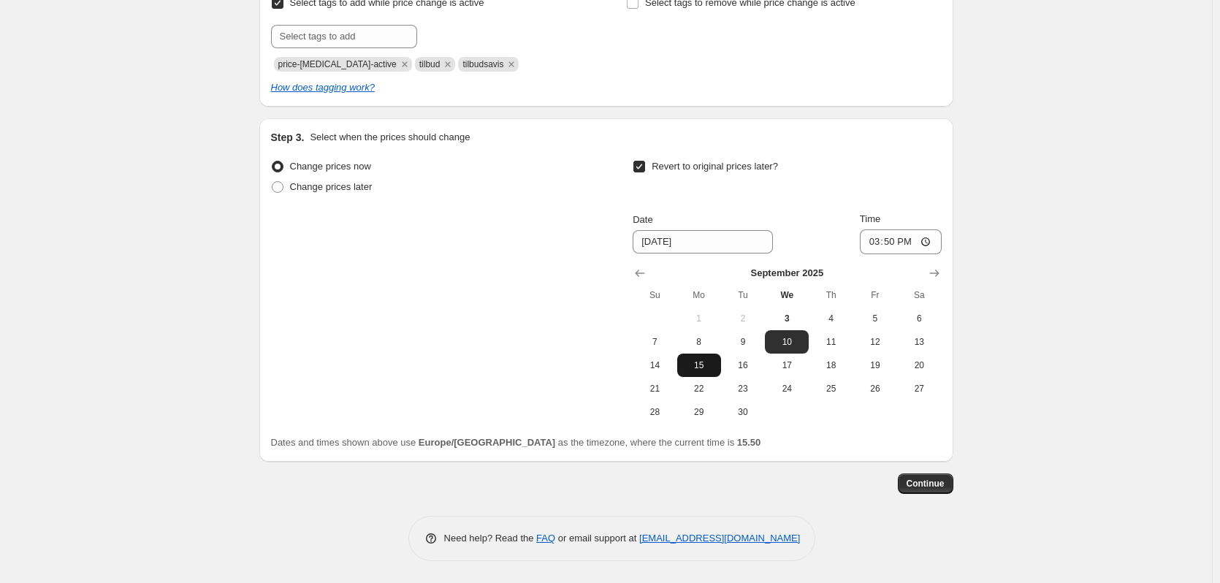
click at [703, 373] on button "15" at bounding box center [699, 365] width 44 height 23
type input "[DATE]"
click at [894, 242] on input "15:50" at bounding box center [901, 241] width 82 height 25
click at [913, 245] on input "23:50" at bounding box center [901, 241] width 82 height 25
type input "23:59"
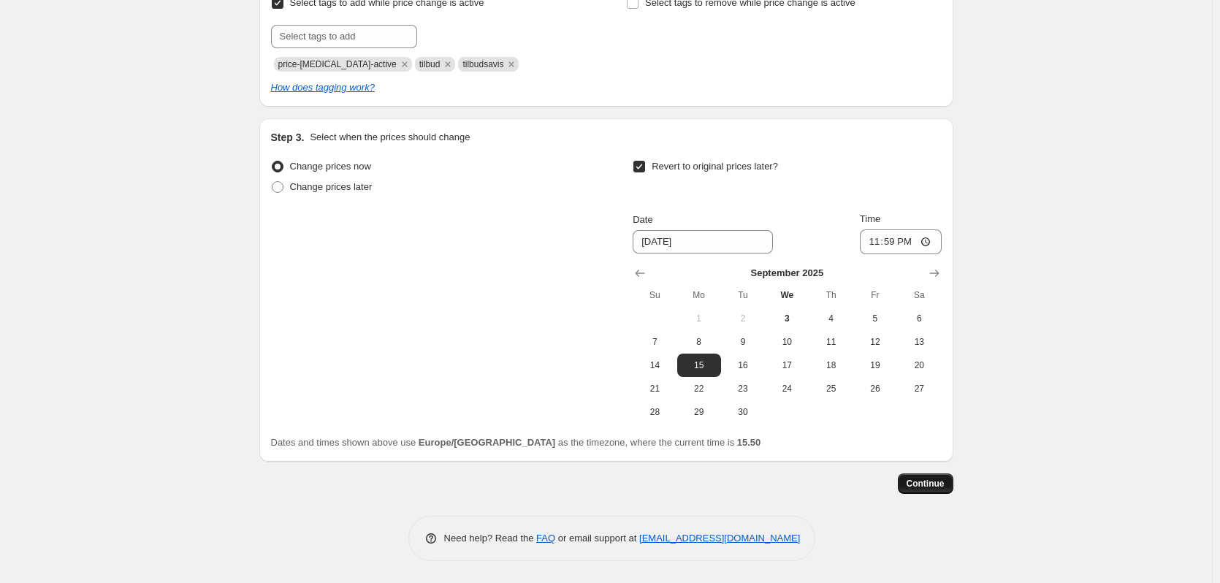
click at [936, 481] on span "Continue" at bounding box center [925, 484] width 38 height 12
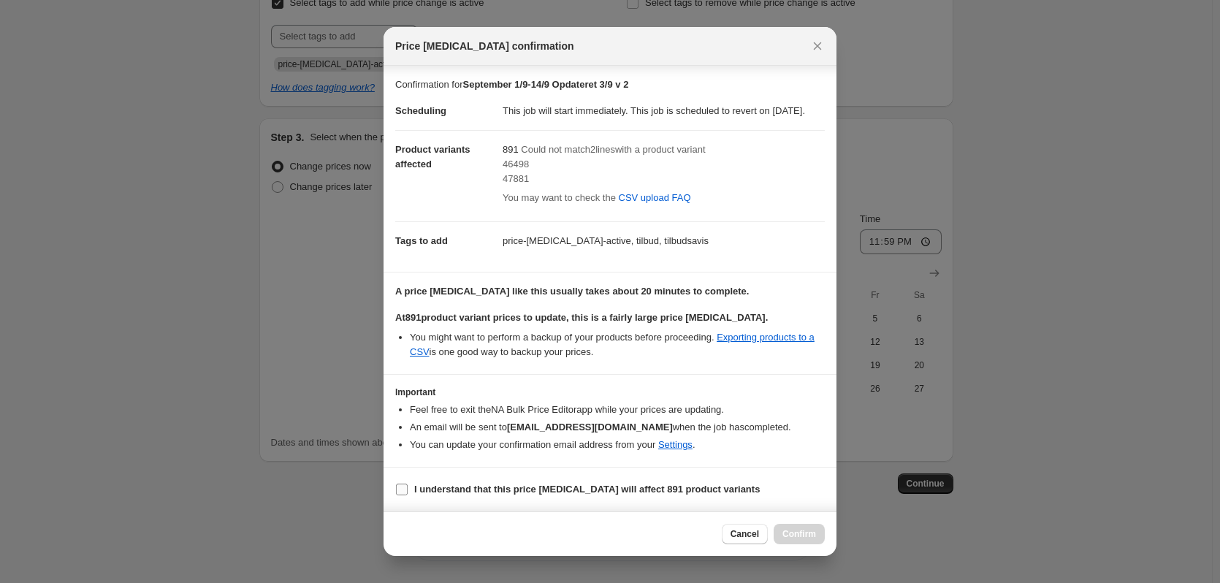
scroll to position [4, 0]
click at [422, 494] on b "I understand that this price [MEDICAL_DATA] will affect 891 product variants" at bounding box center [586, 489] width 345 height 11
click at [408, 495] on input "I understand that this price [MEDICAL_DATA] will affect 891 product variants" at bounding box center [402, 490] width 12 height 12
checkbox input "true"
click at [811, 540] on span "Confirm" at bounding box center [799, 534] width 34 height 12
